Goal: Transaction & Acquisition: Download file/media

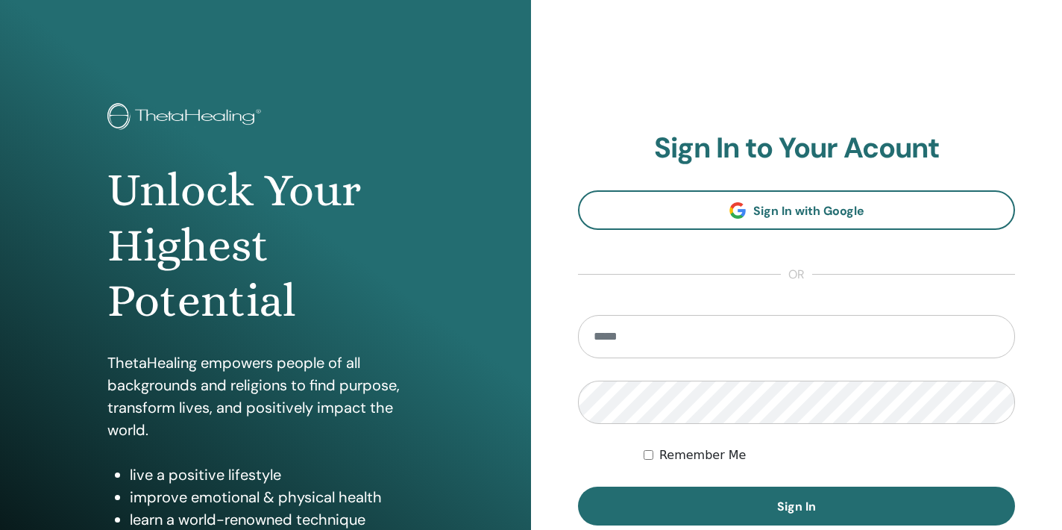
type input "**********"
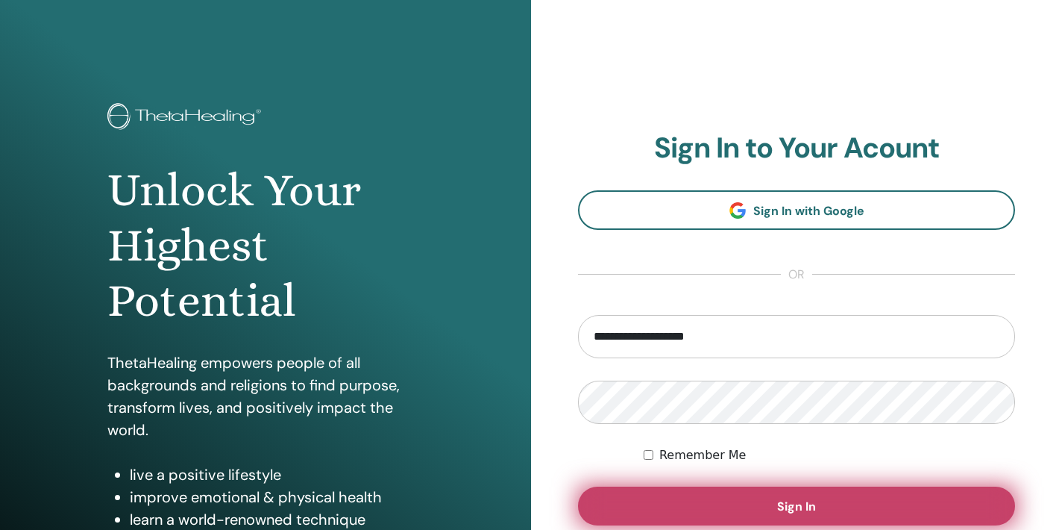
click at [712, 497] on button "Sign In" at bounding box center [796, 505] width 437 height 39
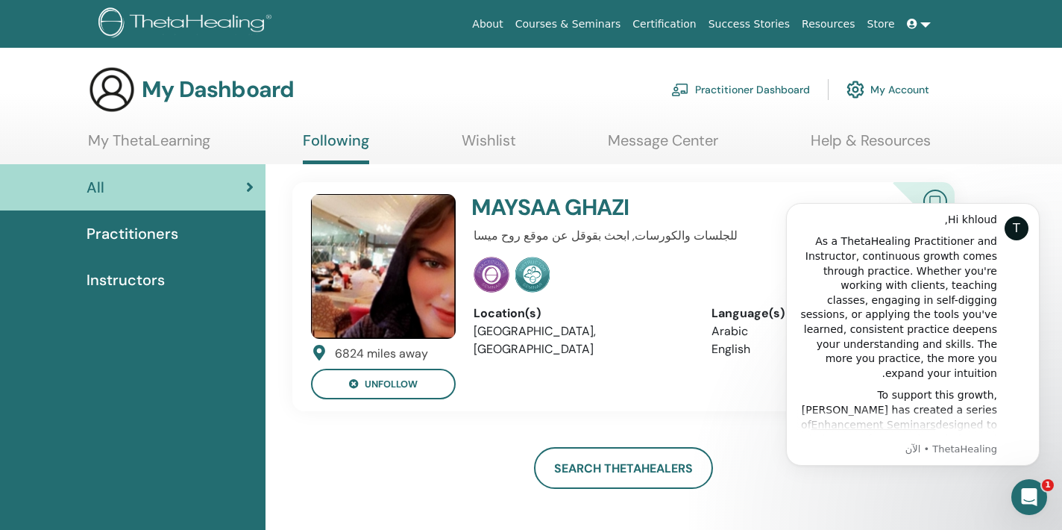
click at [160, 241] on span "Practitioners" at bounding box center [133, 233] width 92 height 22
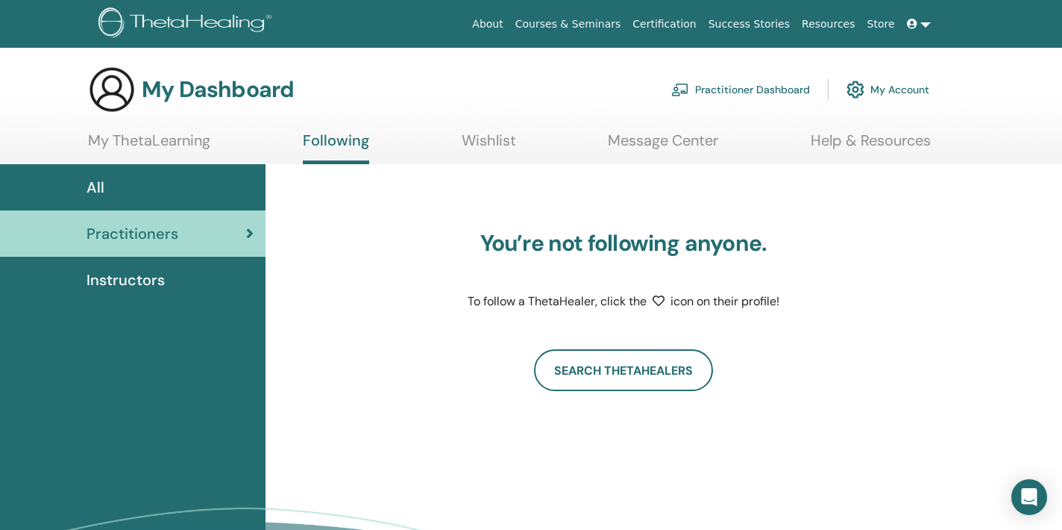
click at [147, 280] on span "Instructors" at bounding box center [126, 280] width 78 height 22
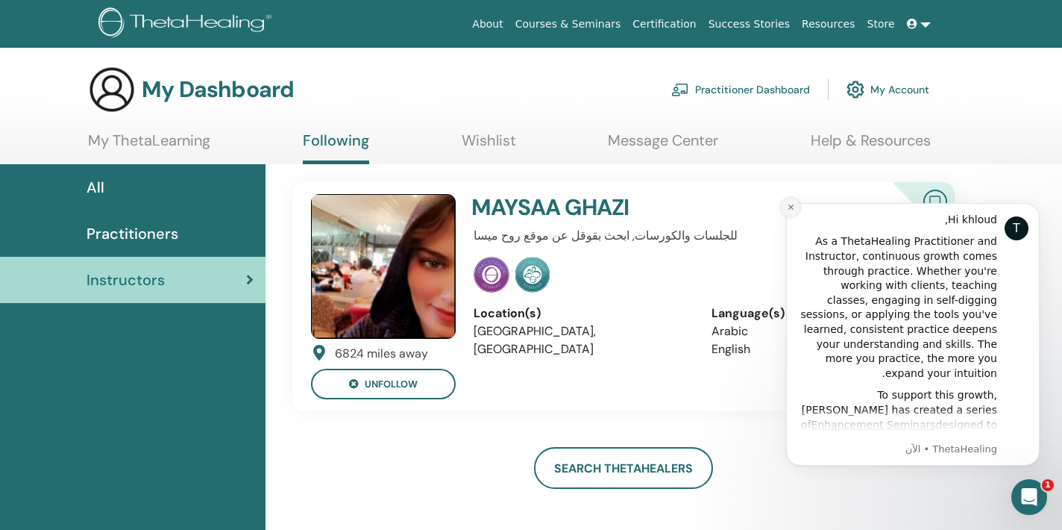
click at [791, 206] on icon "Dismiss notification" at bounding box center [790, 206] width 5 height 5
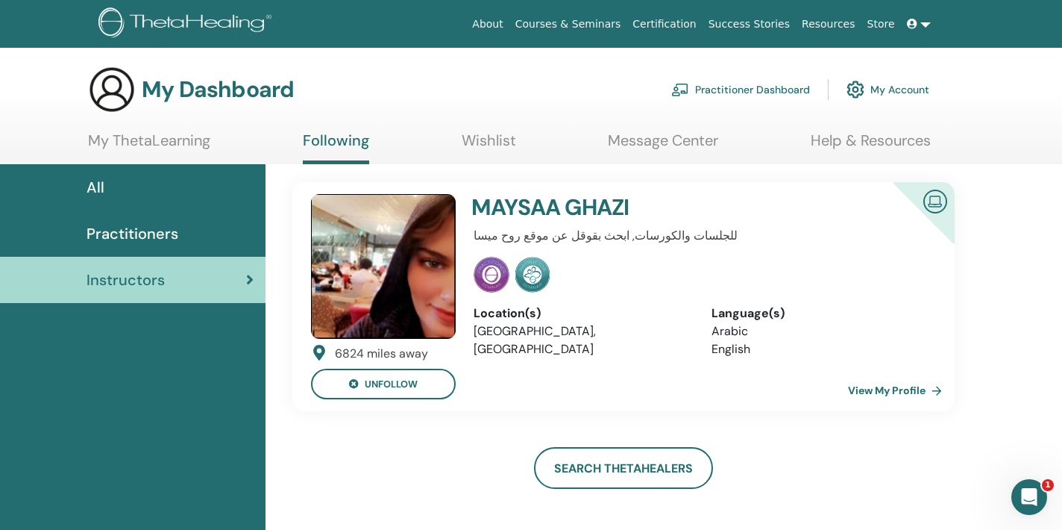
click at [219, 151] on ul "My ThetaLearning Following Wishlist Message Center Help & Resources" at bounding box center [509, 147] width 843 height 33
click at [195, 139] on link "My ThetaLearning" at bounding box center [149, 145] width 122 height 29
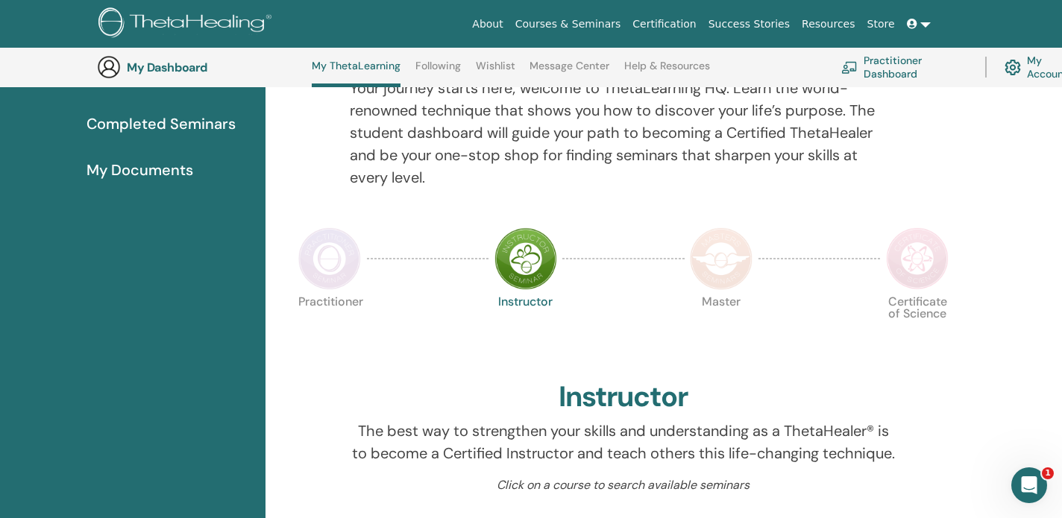
scroll to position [210, 0]
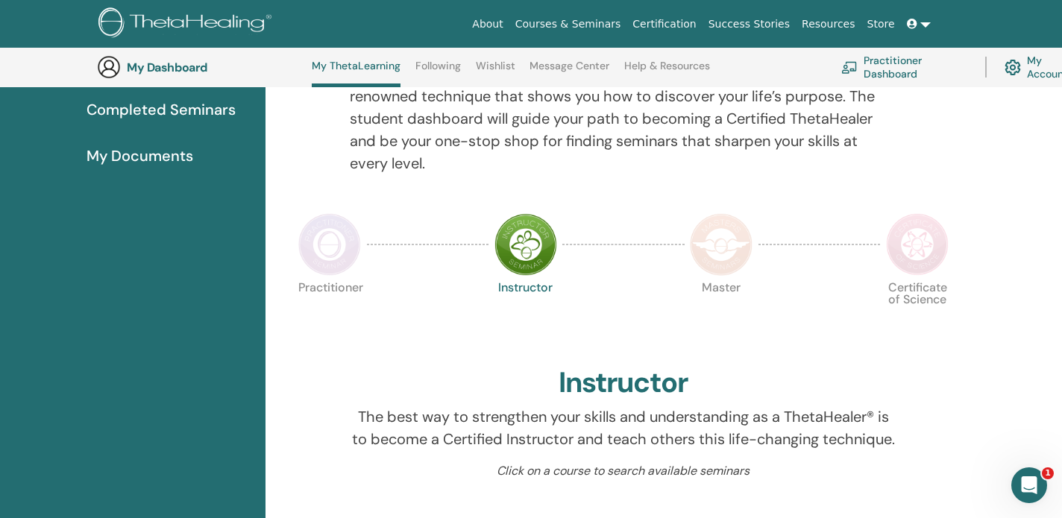
click at [162, 153] on span "My Documents" at bounding box center [140, 156] width 107 height 22
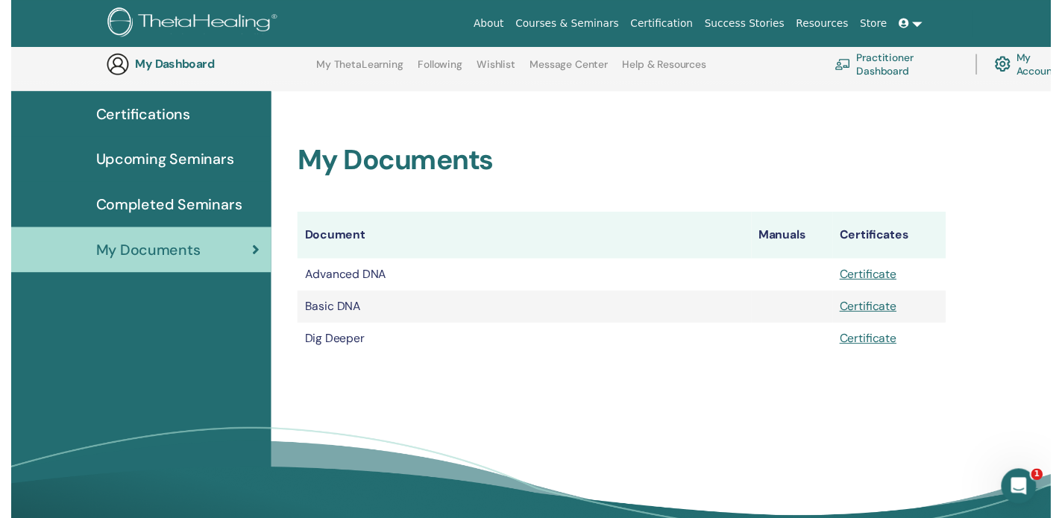
scroll to position [146, 0]
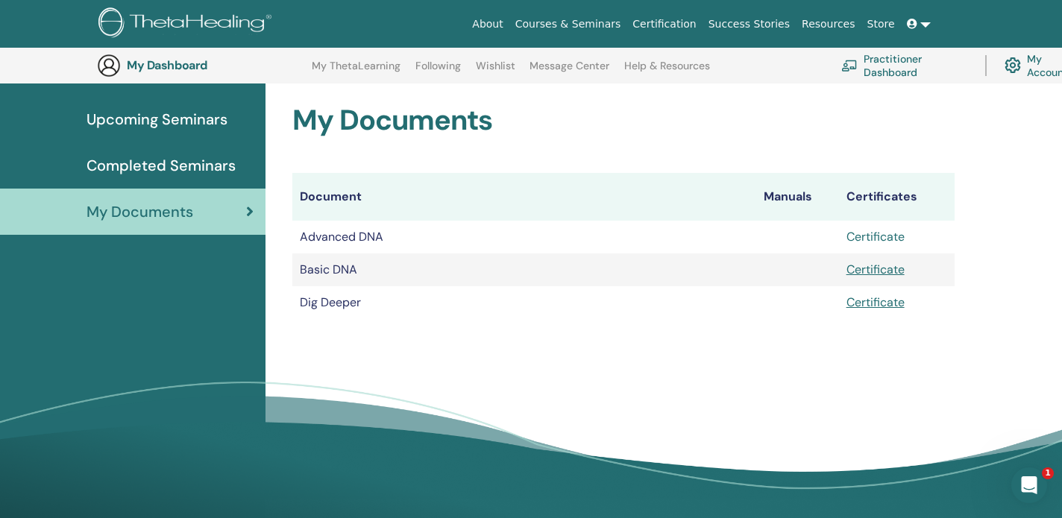
click at [877, 231] on link "Certificate" at bounding box center [876, 237] width 58 height 16
click at [877, 274] on link "Certificate" at bounding box center [876, 270] width 58 height 16
click at [877, 308] on link "Certificate" at bounding box center [876, 303] width 58 height 16
